Goal: Obtain resource: Obtain resource

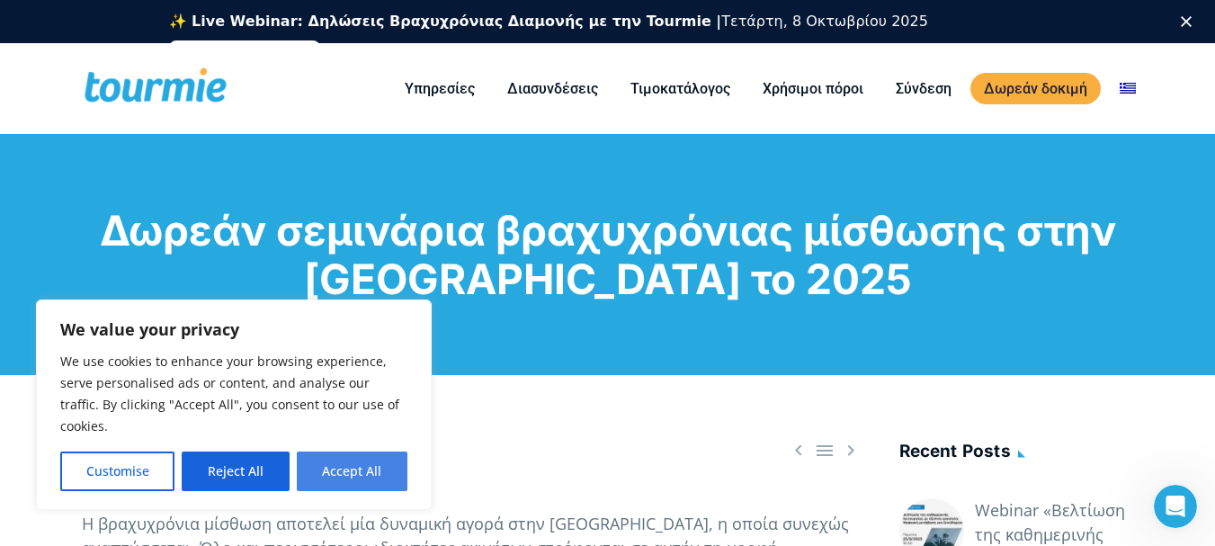
click at [332, 463] on button "Accept All" at bounding box center [352, 471] width 111 height 40
checkbox input "true"
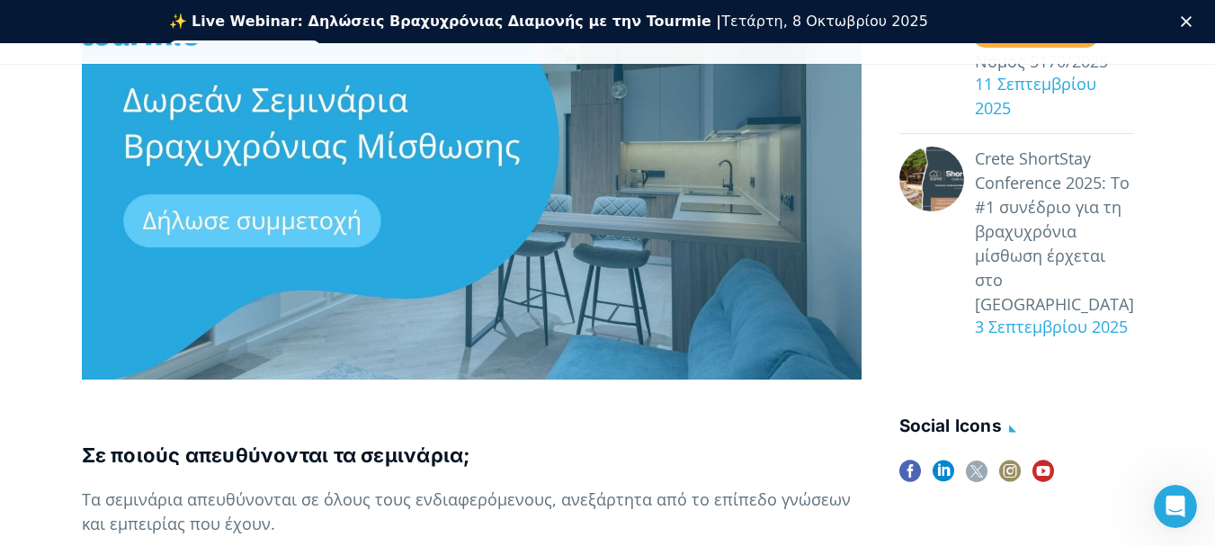
scroll to position [653, 0]
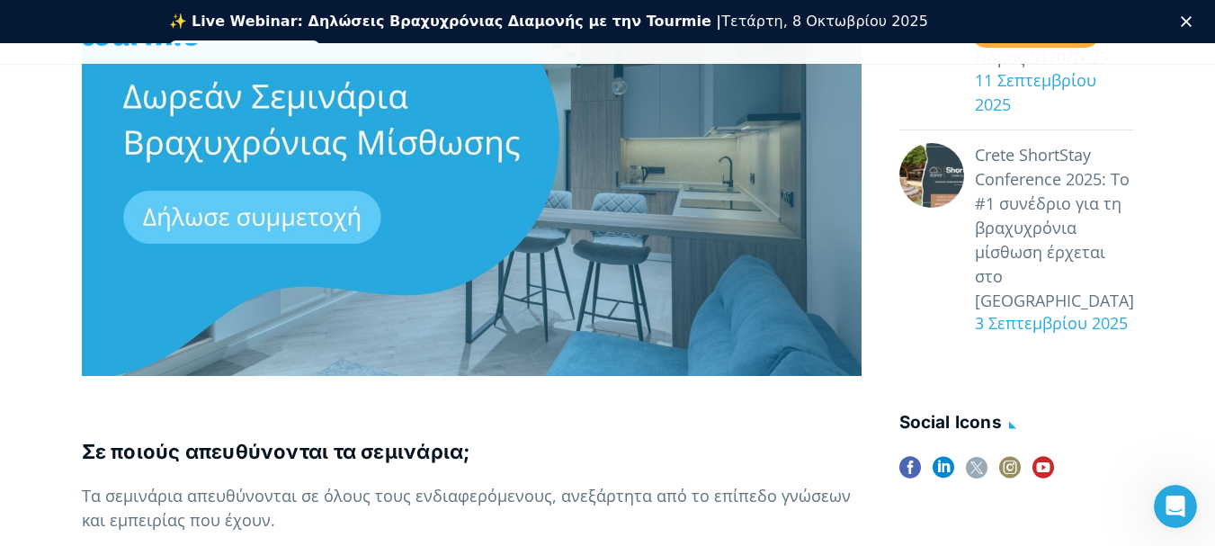
click at [250, 218] on p at bounding box center [472, 171] width 780 height 409
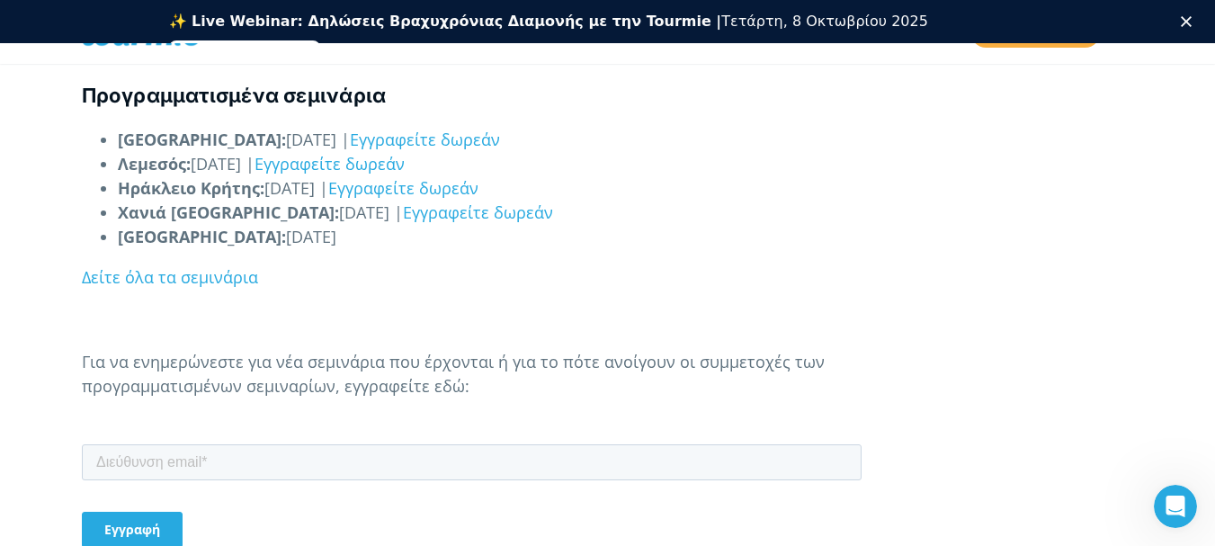
scroll to position [1687, 0]
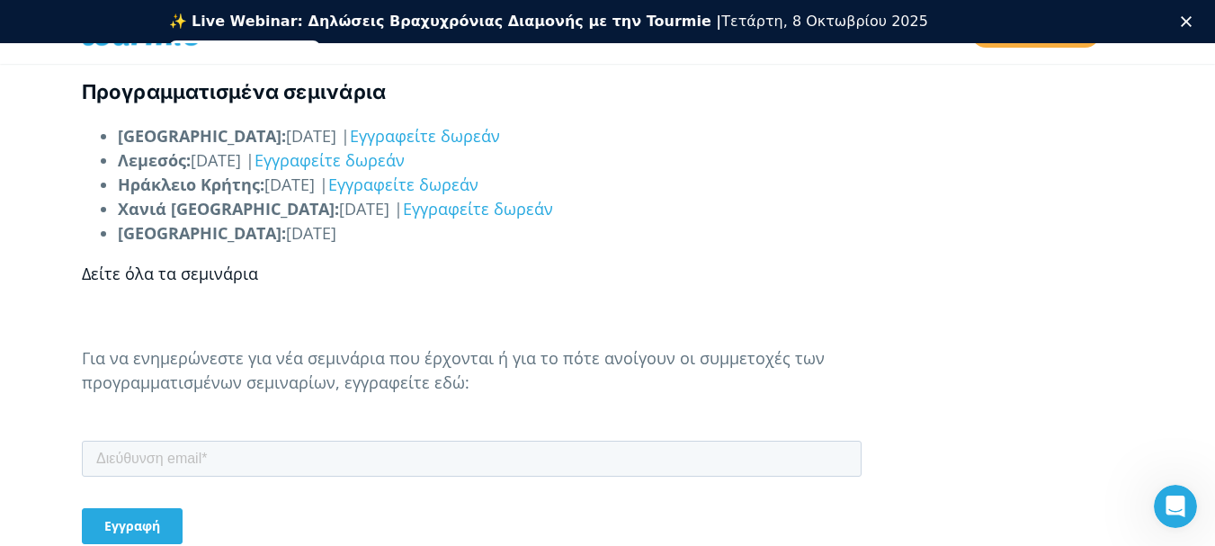
click at [237, 272] on link "Δείτε όλα τα σεμινάρια" at bounding box center [170, 274] width 176 height 22
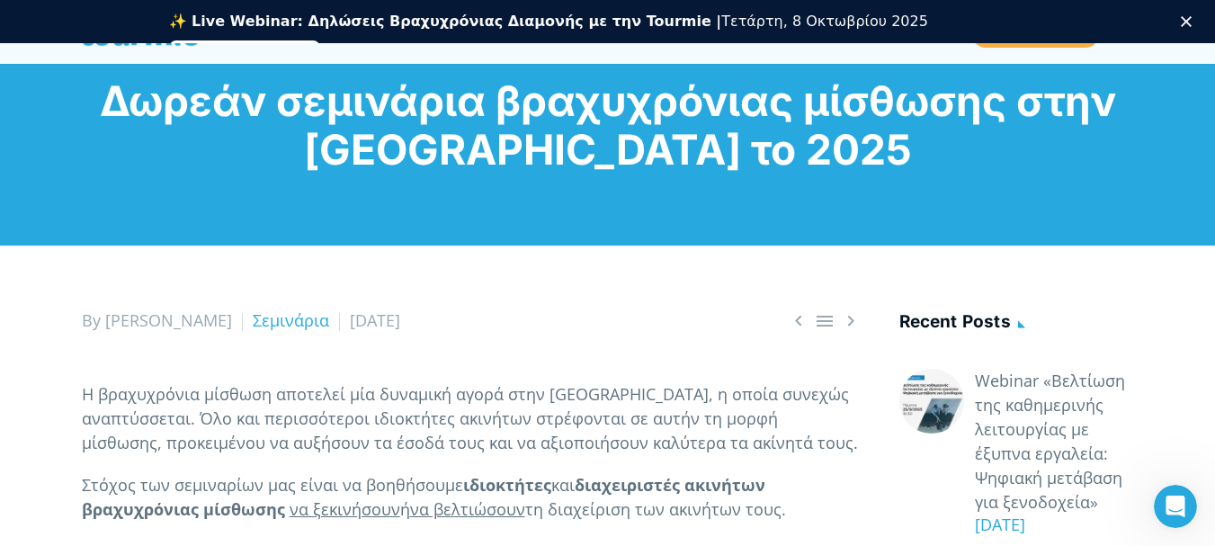
scroll to position [0, 0]
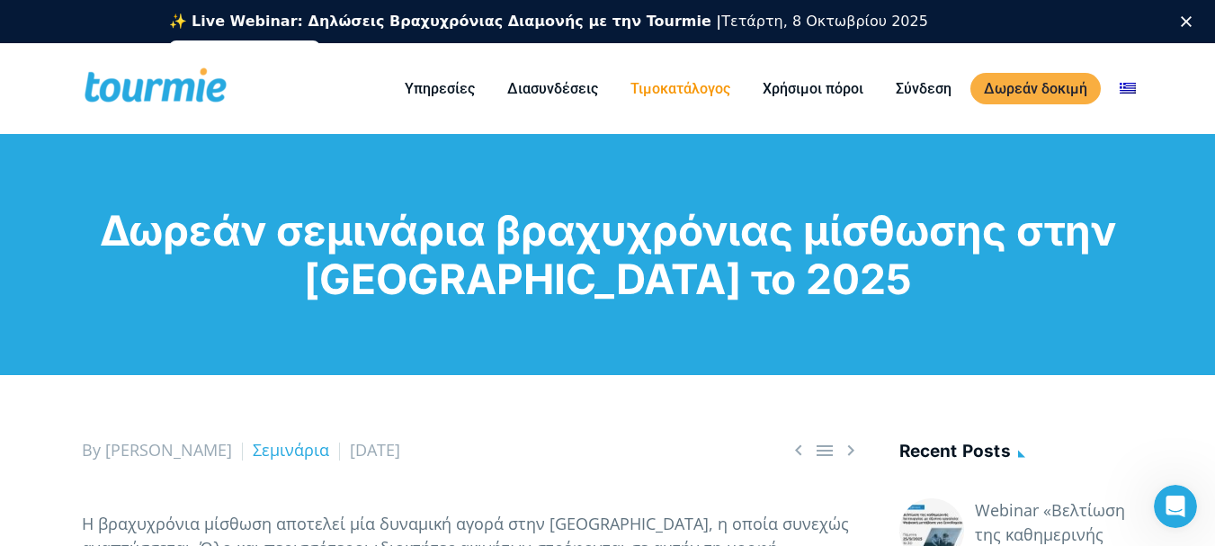
click at [663, 94] on link "Τιμοκατάλογος" at bounding box center [680, 88] width 127 height 22
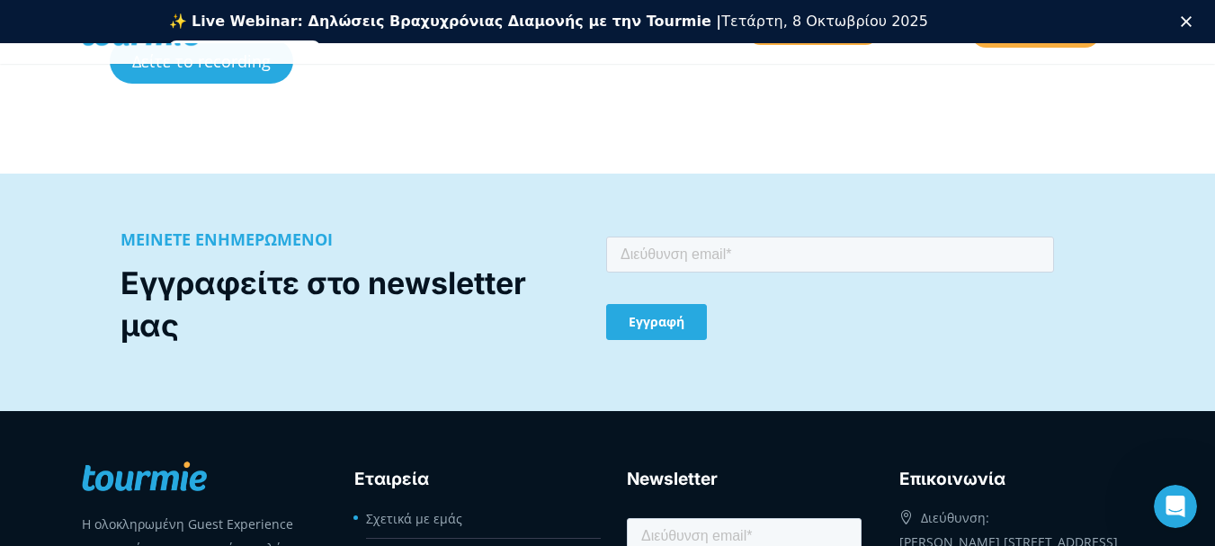
scroll to position [3436, 0]
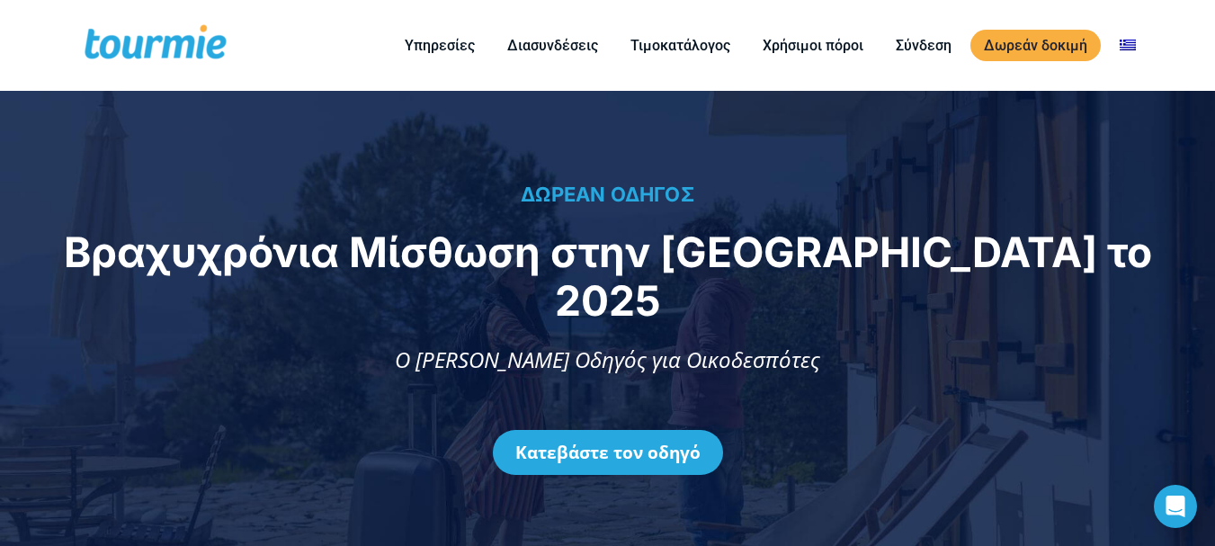
checkbox input "true"
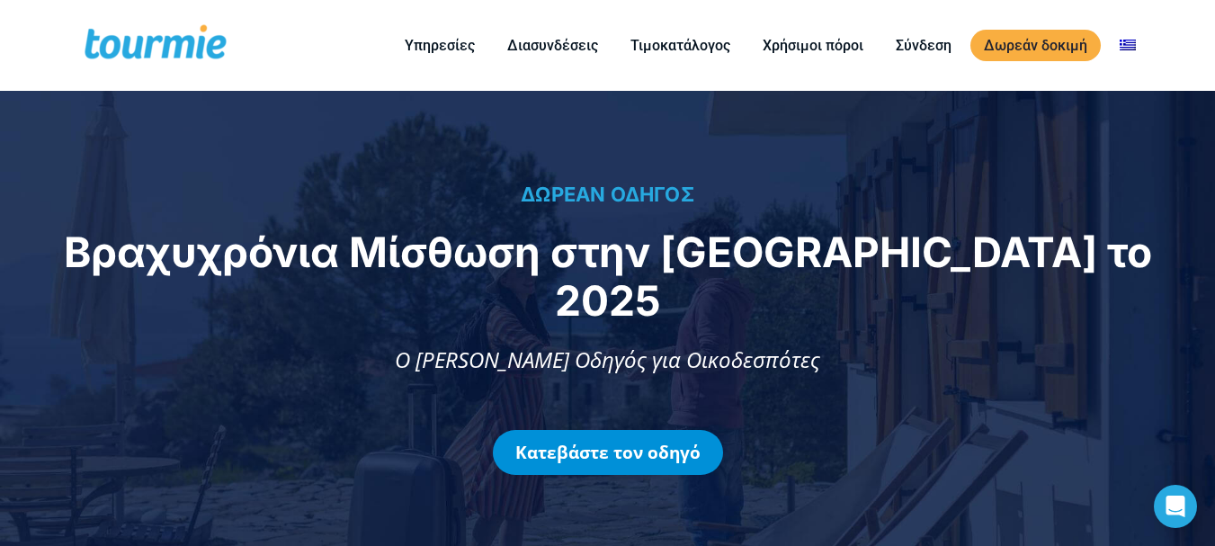
click at [612, 430] on link "Κατεβάστε τον οδηγό" at bounding box center [608, 452] width 230 height 45
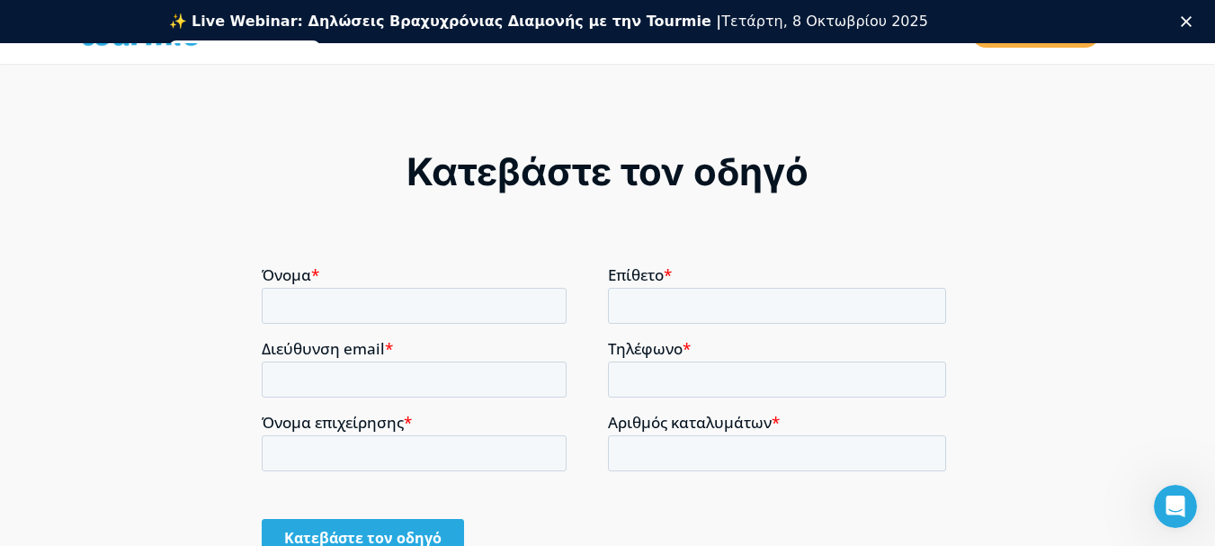
scroll to position [1199, 0]
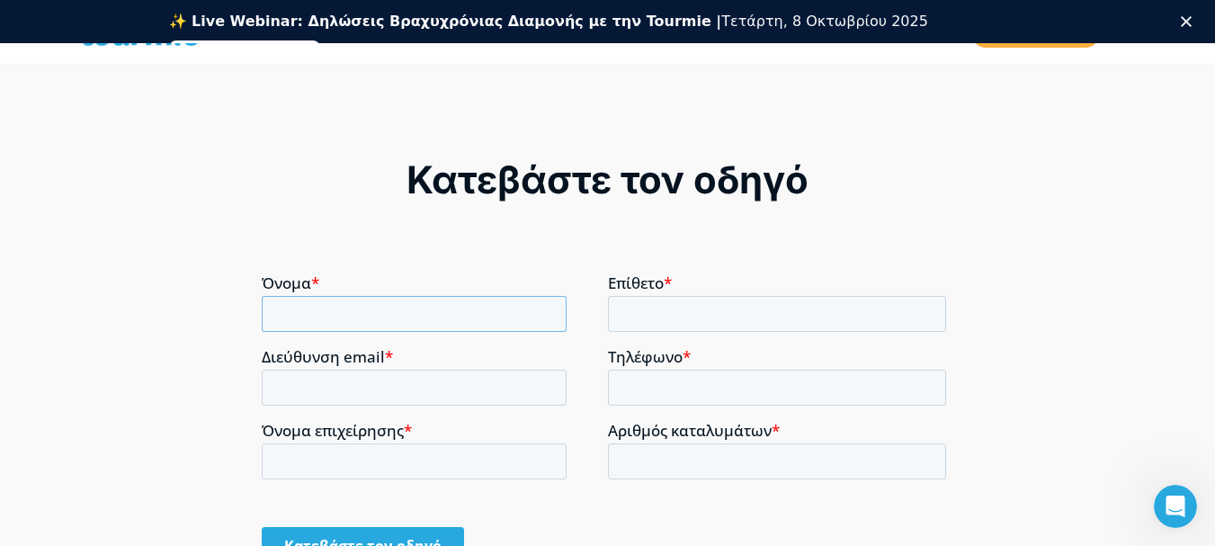
click at [394, 321] on input "Όνομα *" at bounding box center [414, 313] width 305 height 36
type input "FOTIOS"
type input "KRASANAKIS"
click at [389, 384] on input "Διεύθυνση email *" at bounding box center [414, 387] width 305 height 36
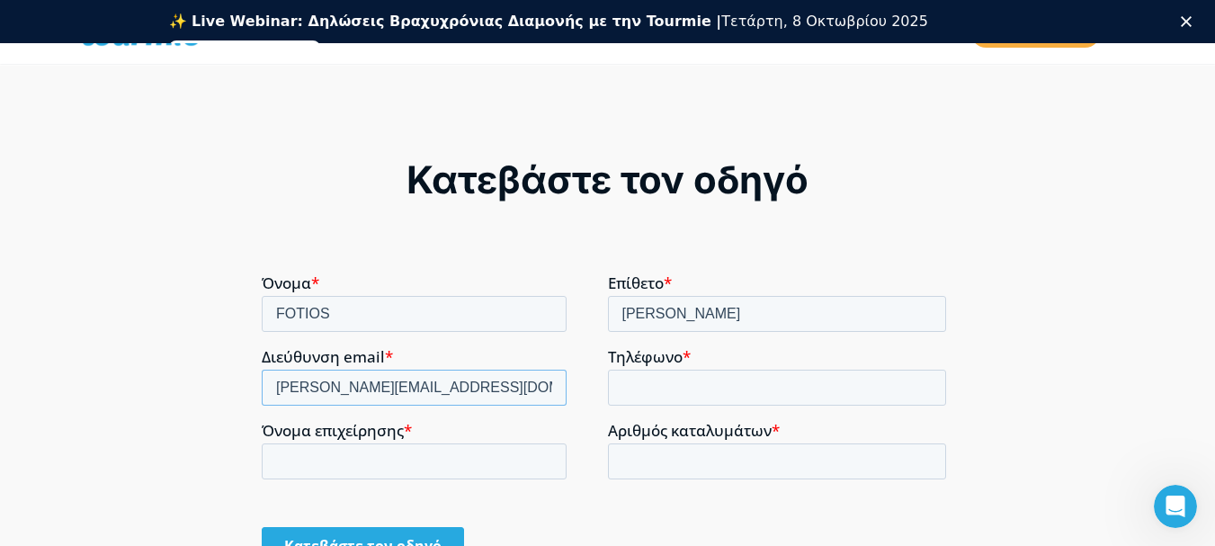
type input "krasanakis@yahoo.com"
click at [637, 375] on input "Τηλέφωνο *" at bounding box center [777, 387] width 339 height 36
type input "6936518350"
click at [383, 467] on input "Όνομα επιχείρησης *" at bounding box center [414, 460] width 305 height 36
click at [407, 452] on input "Όνομα επιχείρησης *" at bounding box center [414, 460] width 305 height 36
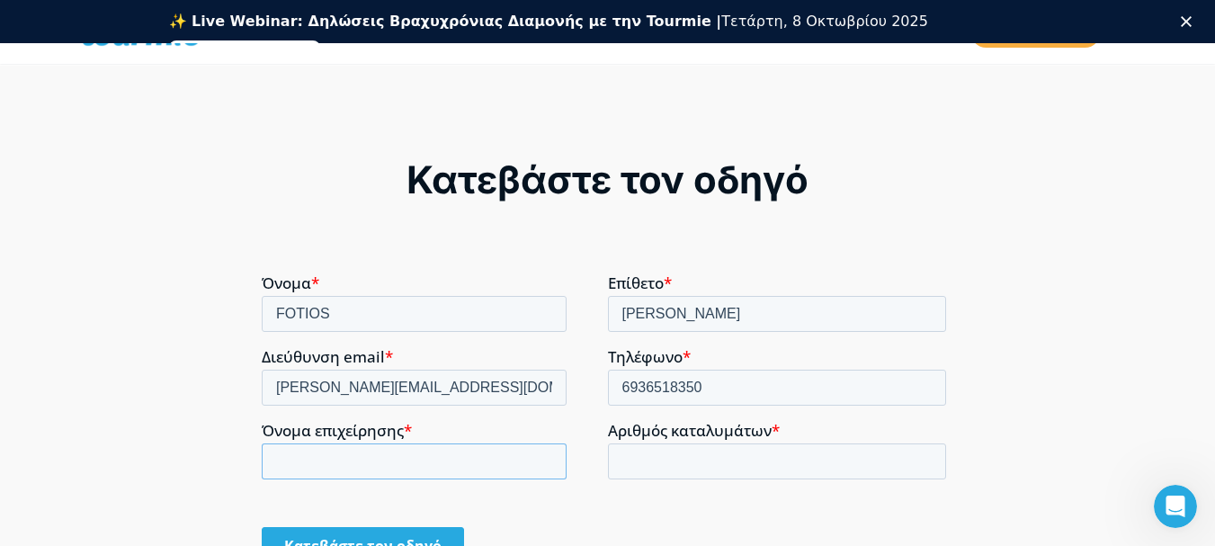
click at [407, 452] on input "Όνομα επιχείρησης *" at bounding box center [414, 460] width 305 height 36
type input "Villa Arismari"
click at [667, 465] on input "Αριθμός καταλυμάτων *" at bounding box center [777, 460] width 339 height 36
type input "1"
click at [383, 545] on input "Κατεβάστε τον οδηγό" at bounding box center [363, 545] width 202 height 38
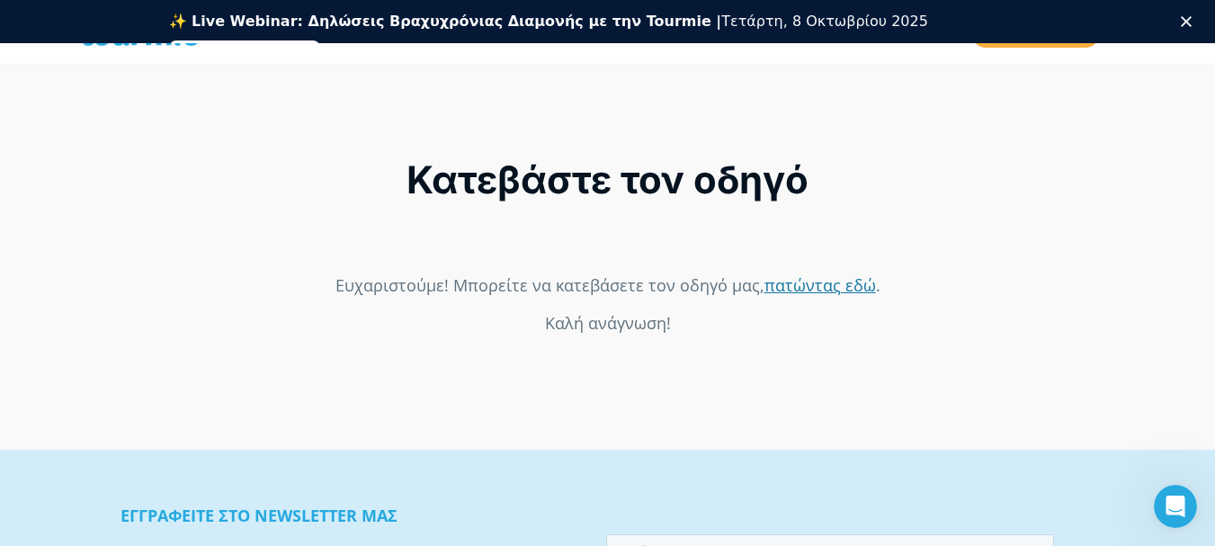
click at [830, 281] on link "πατώντας εδώ" at bounding box center [819, 284] width 111 height 22
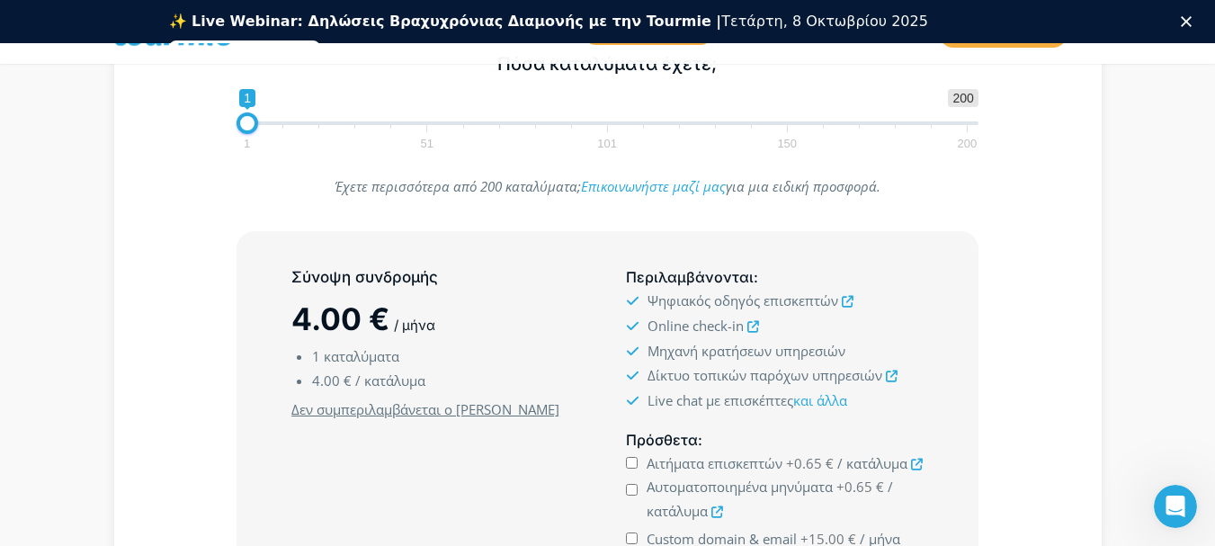
scroll to position [360, 0]
click at [853, 301] on icon at bounding box center [848, 301] width 12 height 12
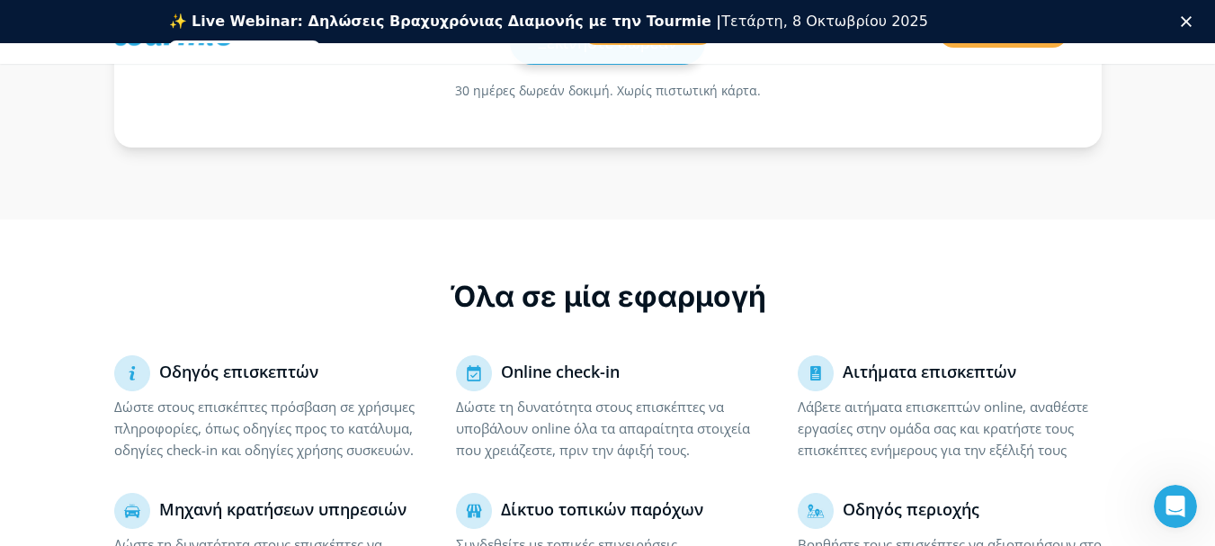
scroll to position [995, 0]
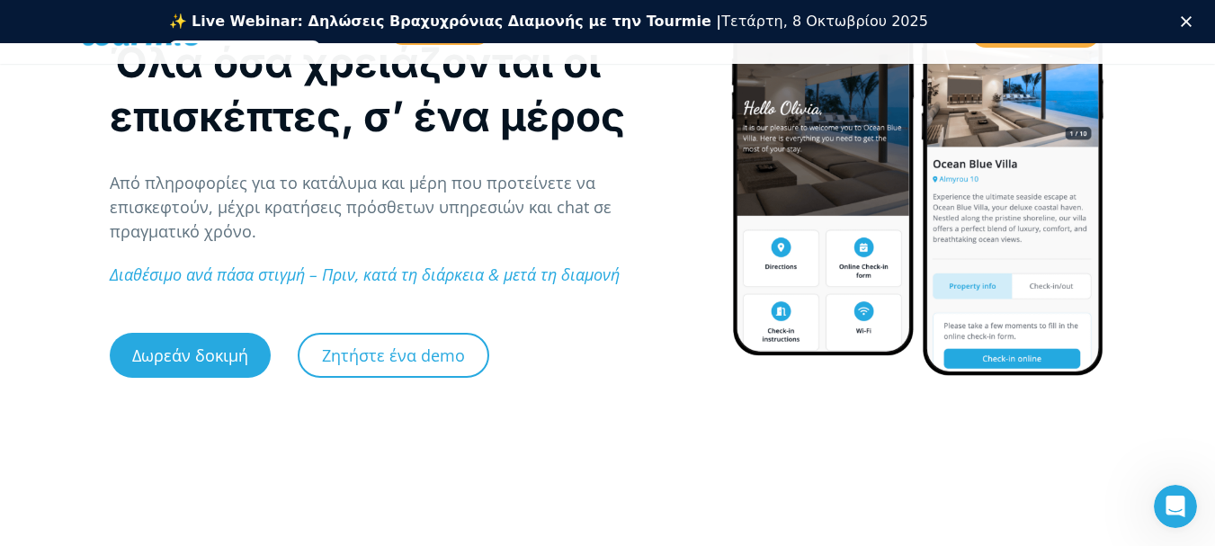
scroll to position [270, 0]
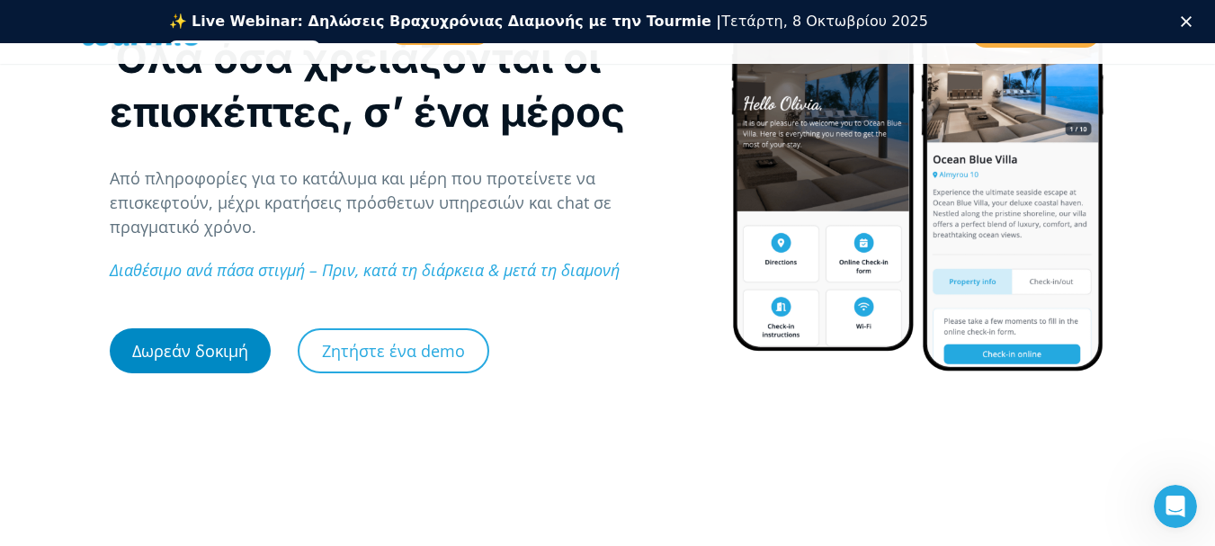
click at [212, 352] on link "Δωρεάν δοκιμή" at bounding box center [190, 350] width 161 height 45
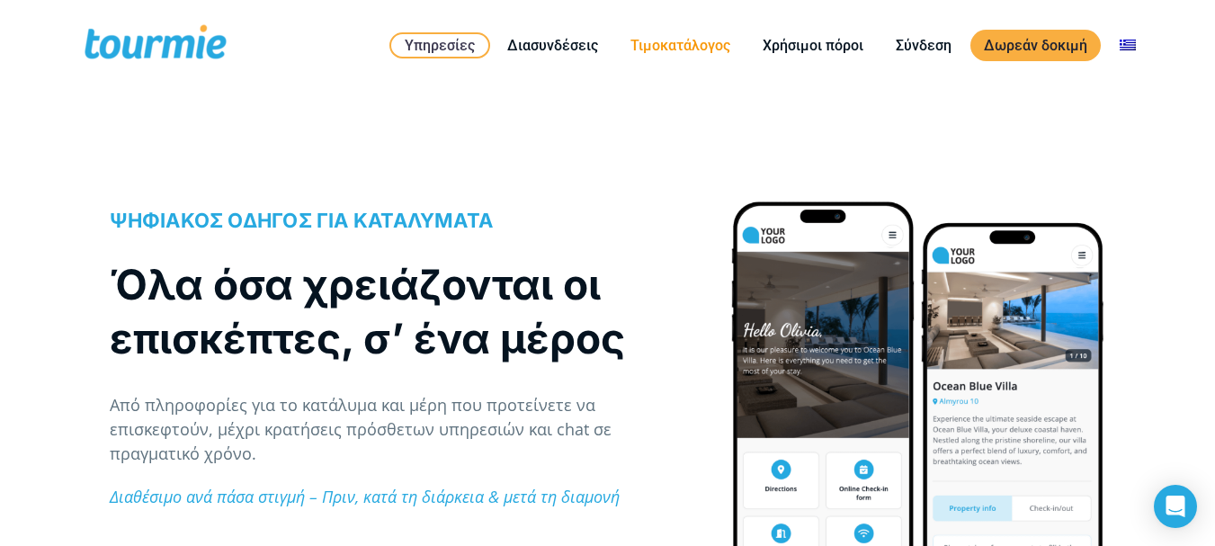
click at [716, 53] on link "Τιμοκατάλογος" at bounding box center [680, 45] width 127 height 22
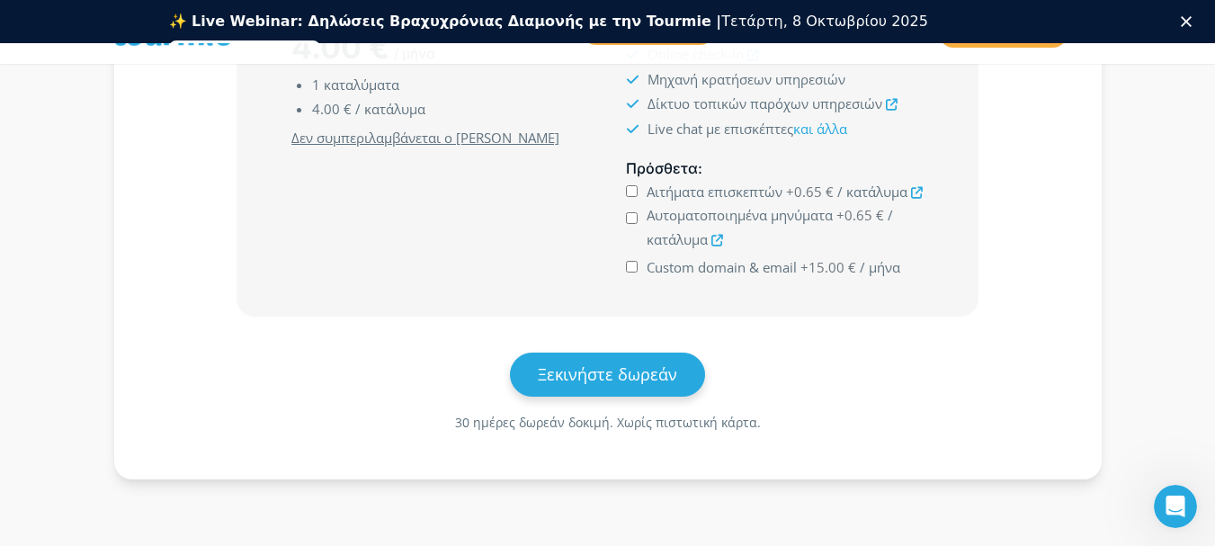
scroll to position [629, 0]
click at [662, 373] on span "Ξεκινήστε δωρεάν" at bounding box center [607, 375] width 139 height 22
